Goal: Transaction & Acquisition: Purchase product/service

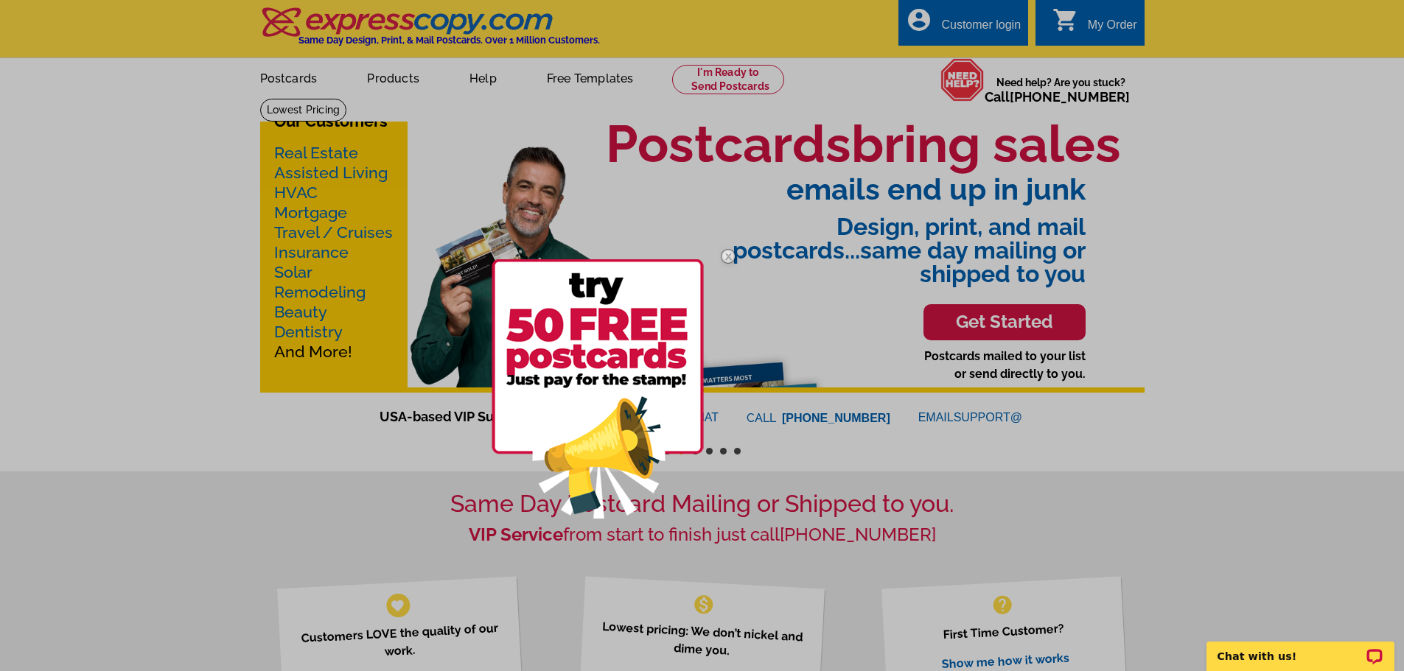
click at [726, 251] on img at bounding box center [728, 256] width 43 height 43
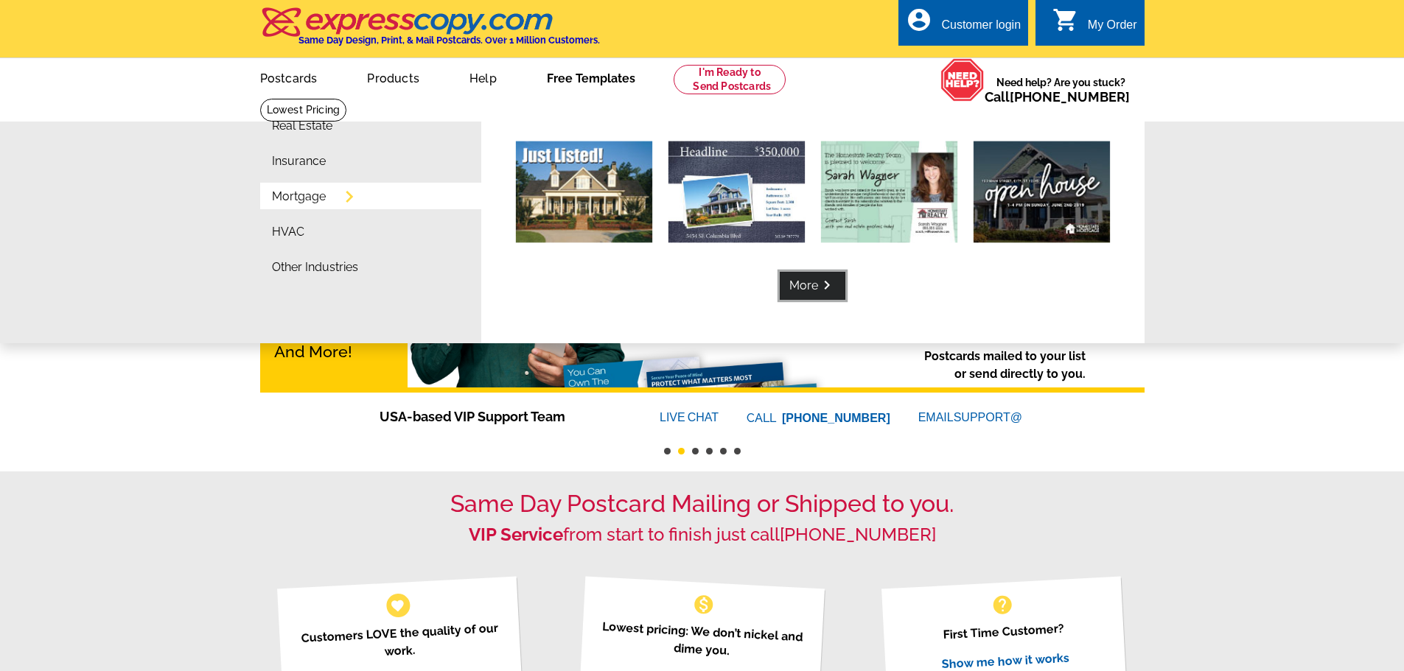
click at [804, 296] on link "More keyboard_arrow_right" at bounding box center [813, 286] width 66 height 28
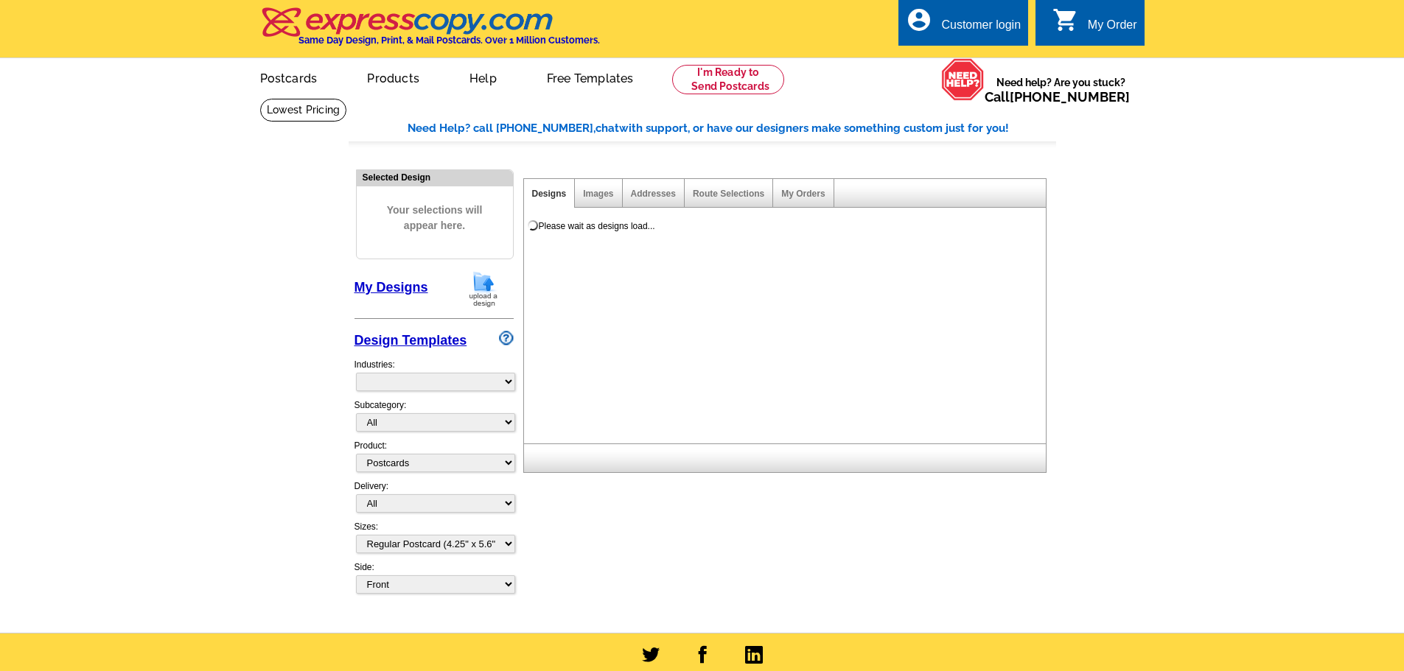
select select "1"
select select "774"
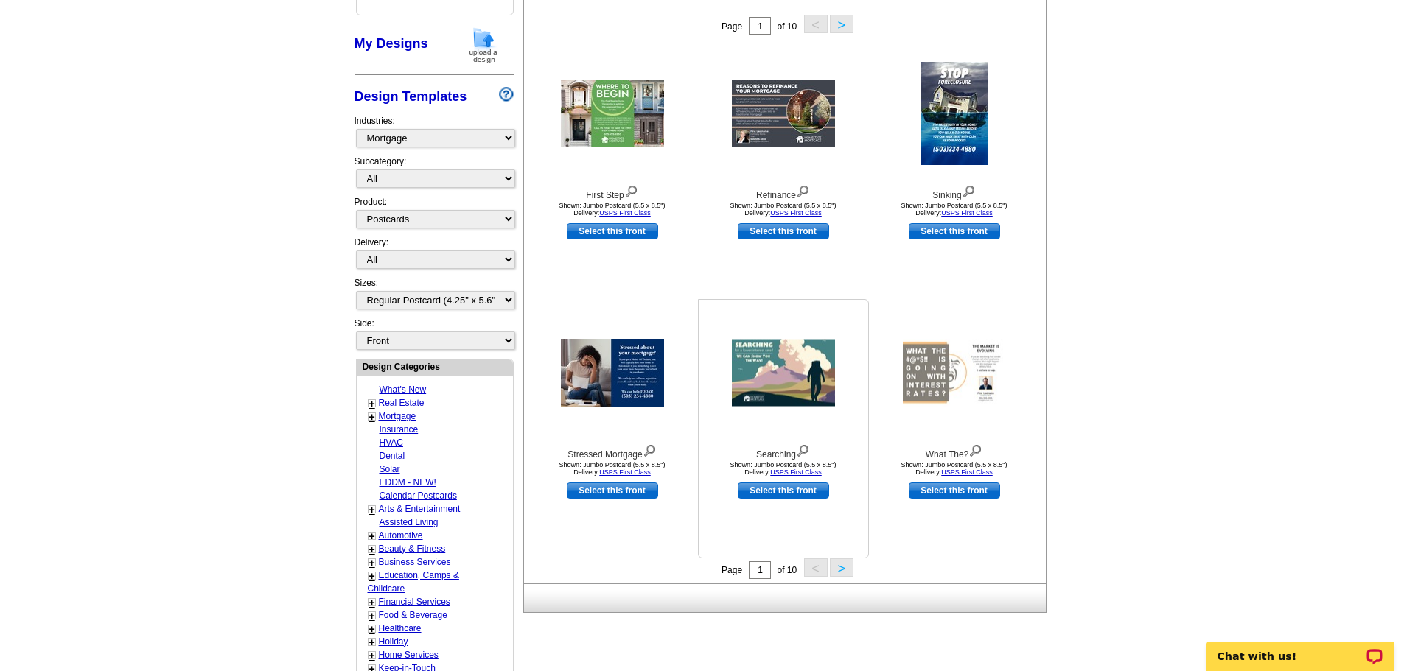
scroll to position [221, 0]
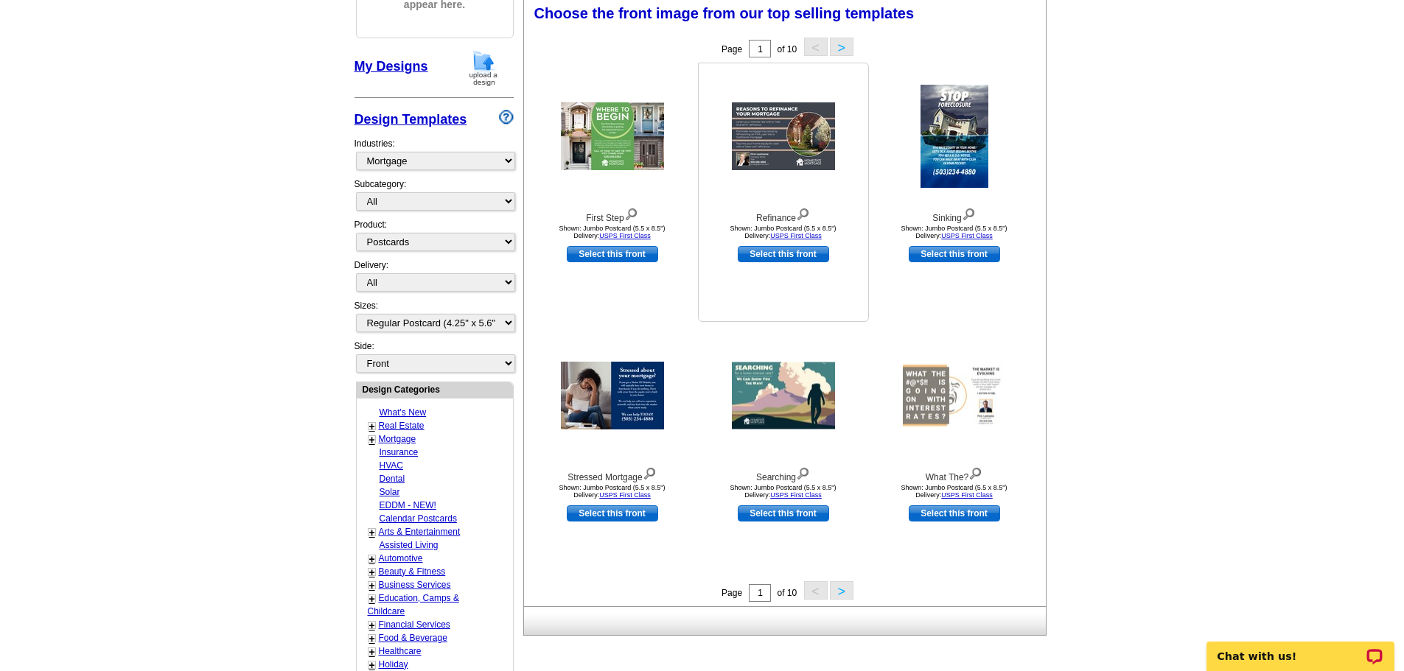
click at [761, 259] on link "Select this front" at bounding box center [783, 254] width 91 height 16
select select "2"
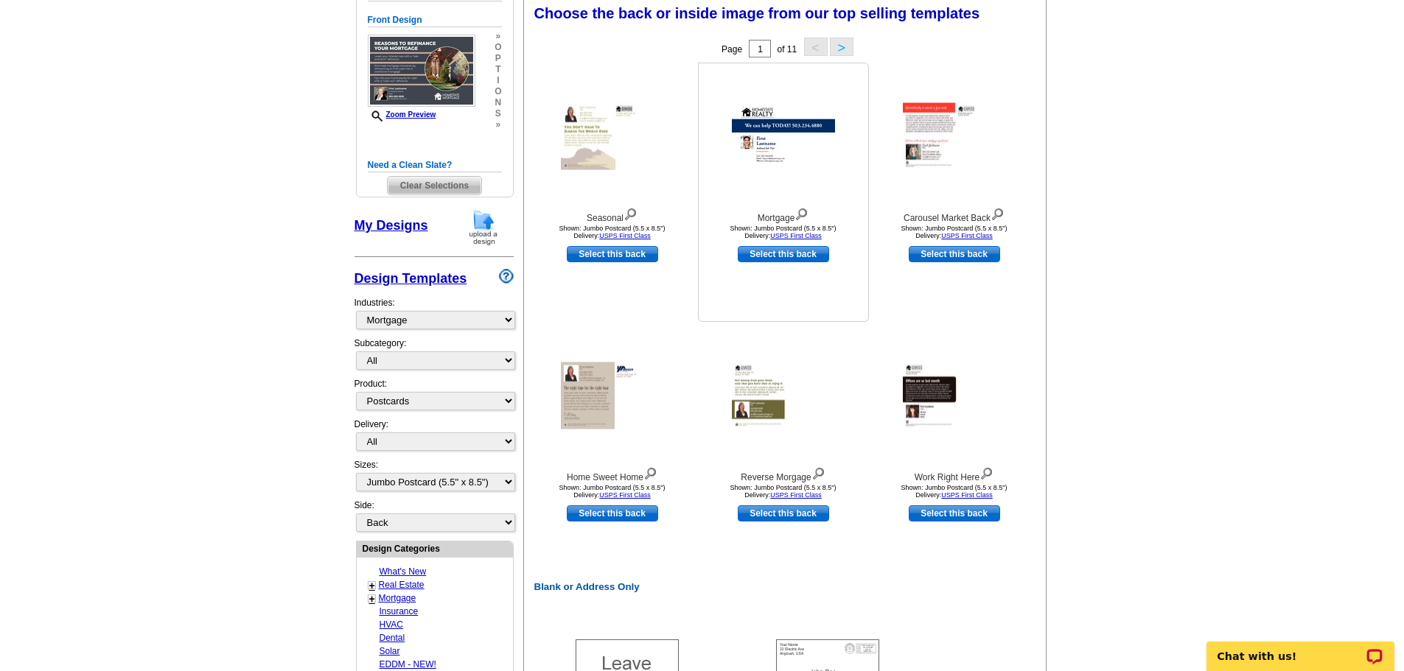
click at [797, 251] on link "Select this back" at bounding box center [783, 254] width 91 height 16
select select "front"
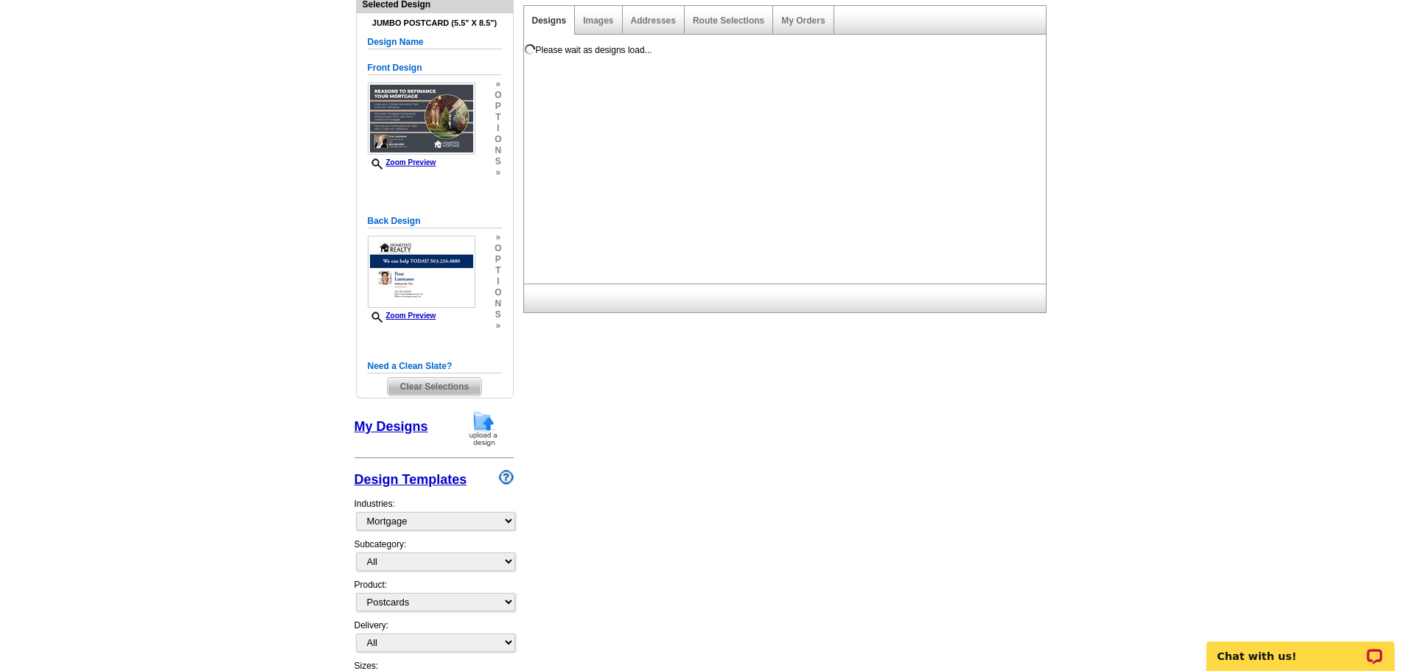
scroll to position [74, 0]
